Goal: Information Seeking & Learning: Learn about a topic

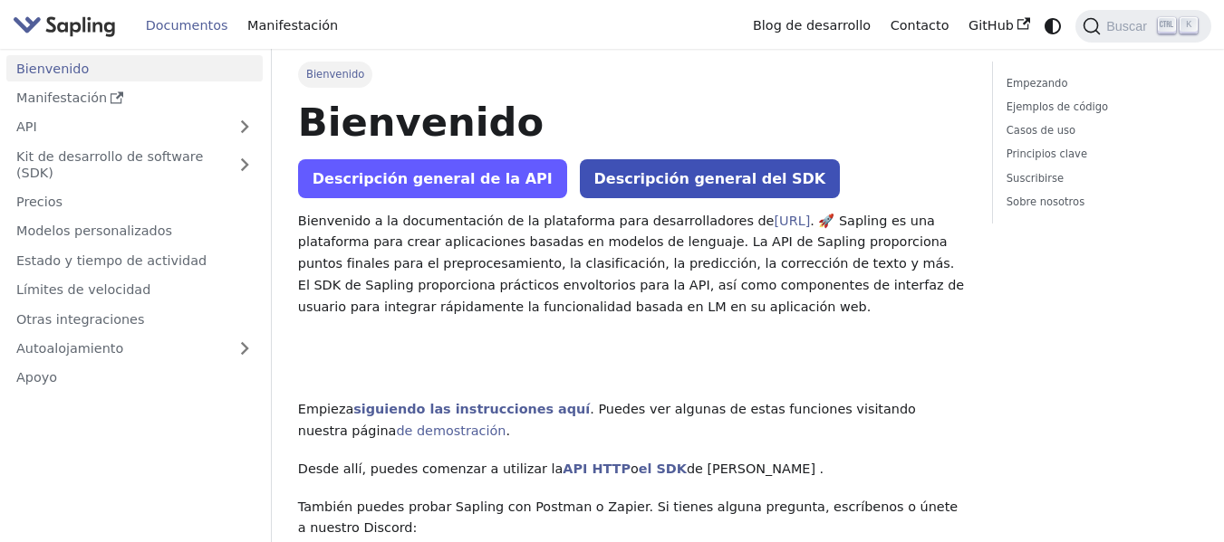
click at [440, 178] on font "Descripción general de la API" at bounding box center [432, 178] width 240 height 17
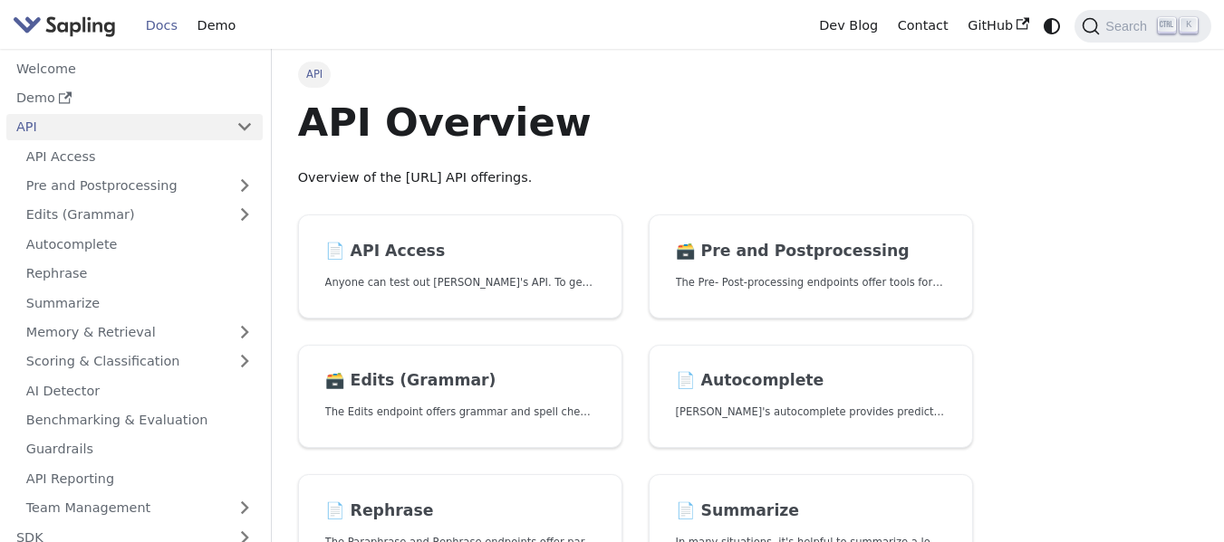
drag, startPoint x: 989, startPoint y: 1, endPoint x: 991, endPoint y: 101, distance: 100.5
click at [74, 303] on link "Summarize" at bounding box center [139, 303] width 246 height 26
